Goal: Task Accomplishment & Management: Complete application form

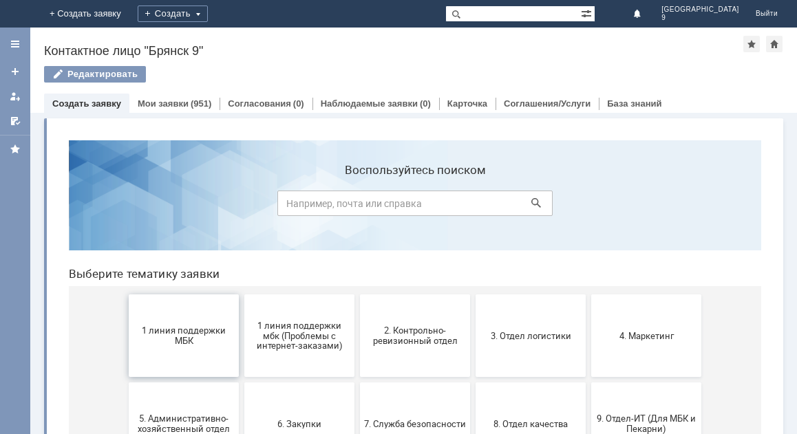
click at [213, 355] on button "1 линия поддержки МБК" at bounding box center [184, 336] width 110 height 83
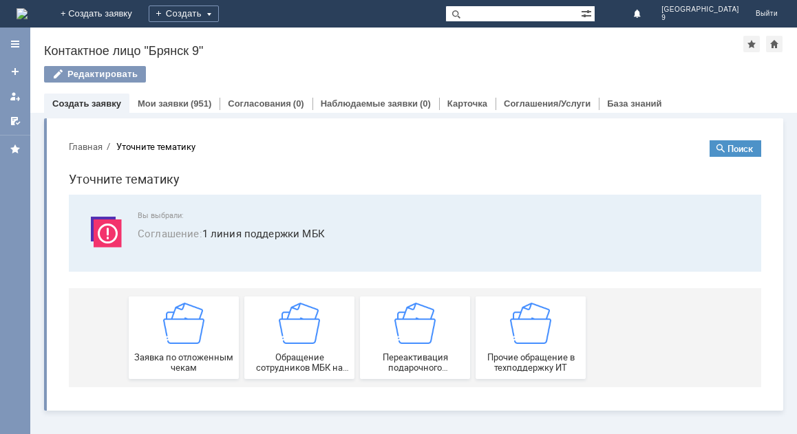
click at [213, 355] on span "Заявка по отложенным чекам" at bounding box center [184, 363] width 102 height 21
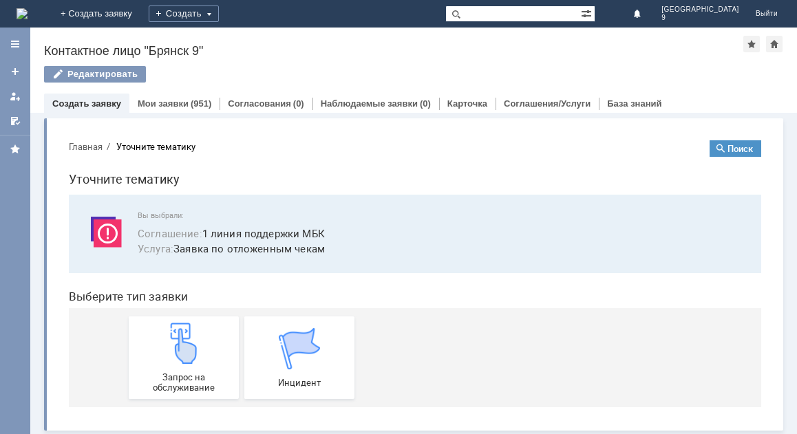
click at [213, 355] on div "Запрос на обслуживание" at bounding box center [184, 358] width 102 height 70
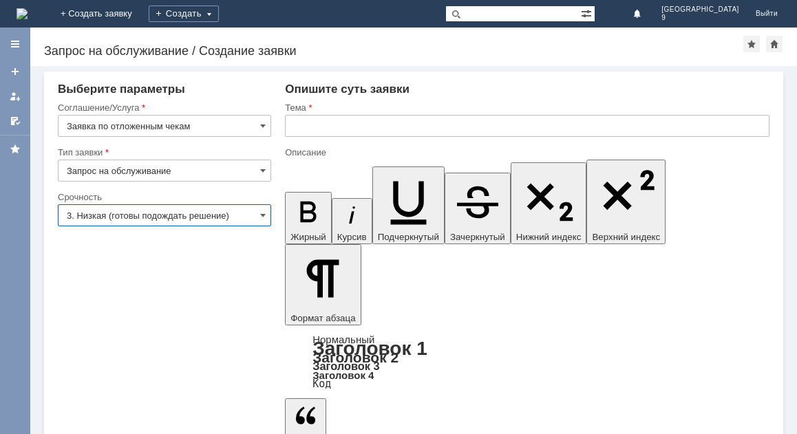
click at [267, 212] on input "3. Низкая (готовы подождать решение)" at bounding box center [164, 215] width 213 height 22
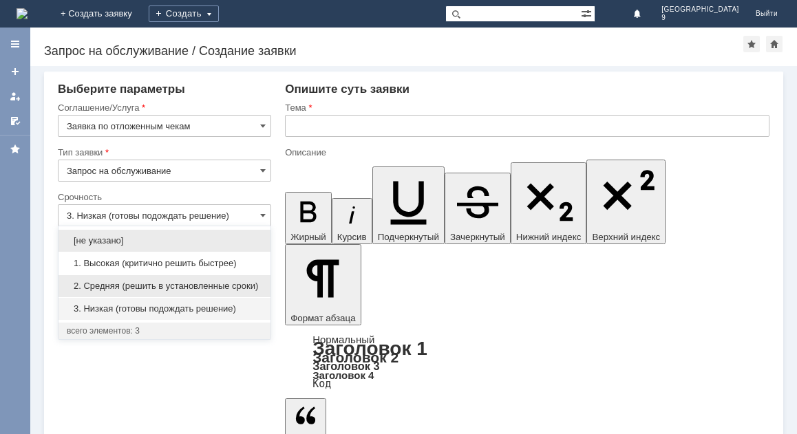
click at [192, 282] on span "2. Средняя (решить в установленные сроки)" at bounding box center [165, 286] width 196 height 11
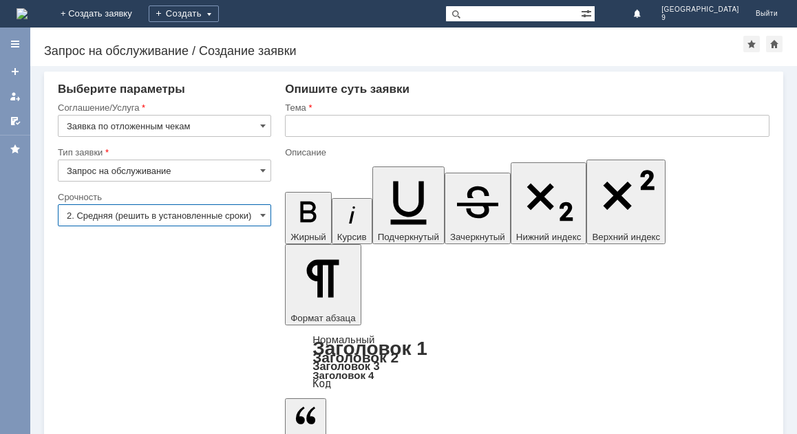
type input "2. Средняя (решить в установленные сроки)"
click at [335, 133] on input "text" at bounding box center [527, 126] width 485 height 22
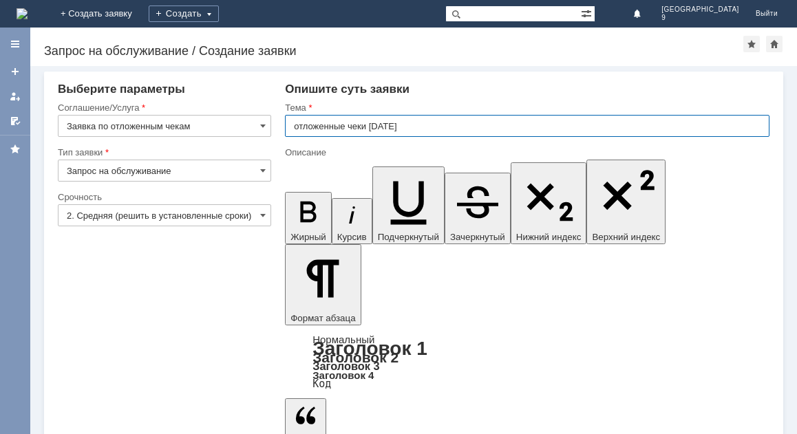
type input "отложенные чеки [DATE]"
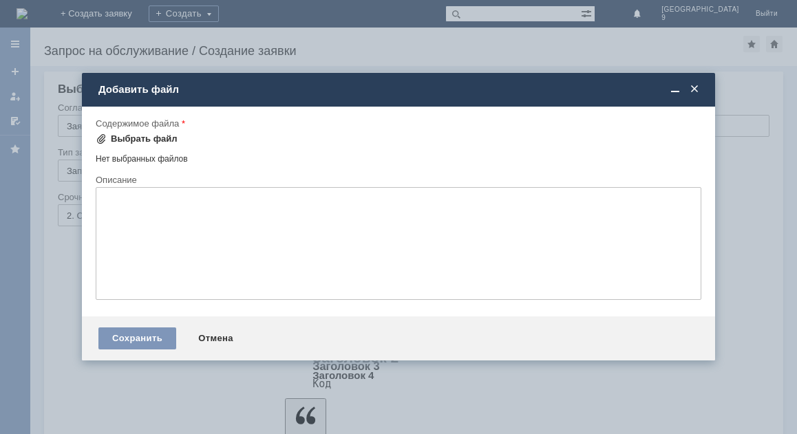
click at [152, 138] on div "Выбрать файл" at bounding box center [144, 139] width 67 height 11
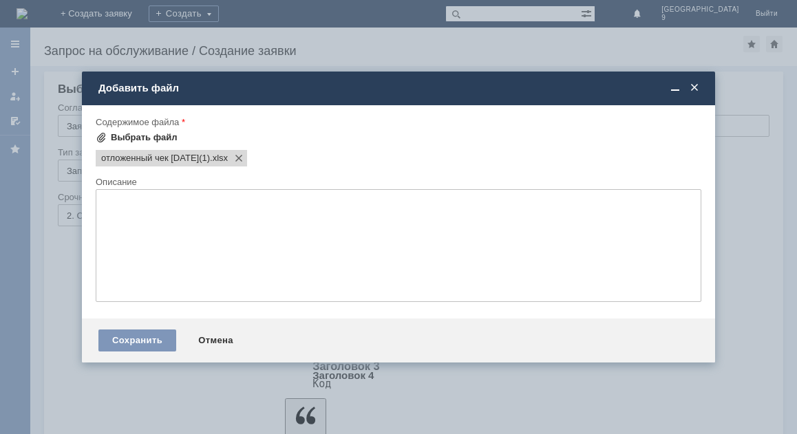
click at [138, 138] on div "Выбрать файл" at bounding box center [144, 137] width 67 height 11
click at [132, 133] on div "Выбрать файл" at bounding box center [144, 137] width 67 height 11
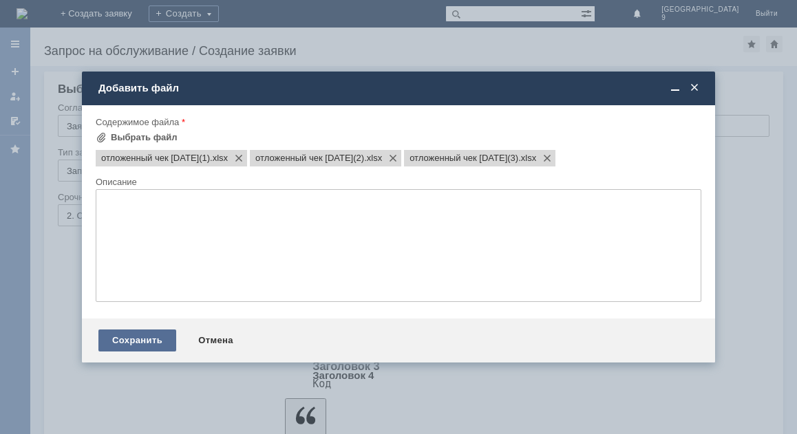
click at [118, 338] on div "Сохранить" at bounding box center [137, 341] width 78 height 22
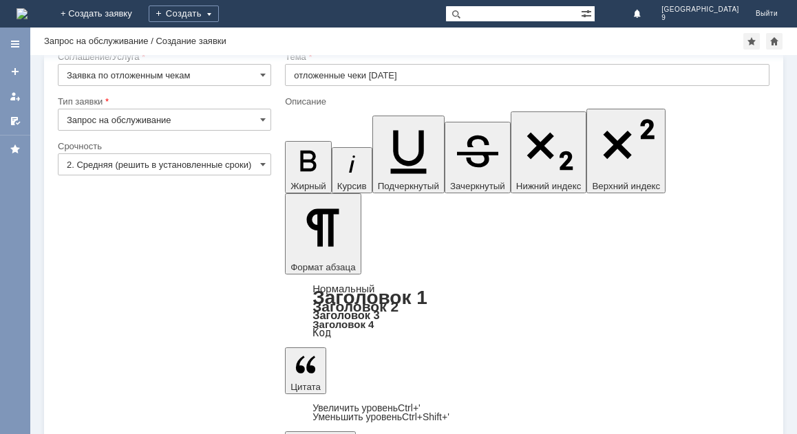
scroll to position [39, 0]
